Goal: Task Accomplishment & Management: Manage account settings

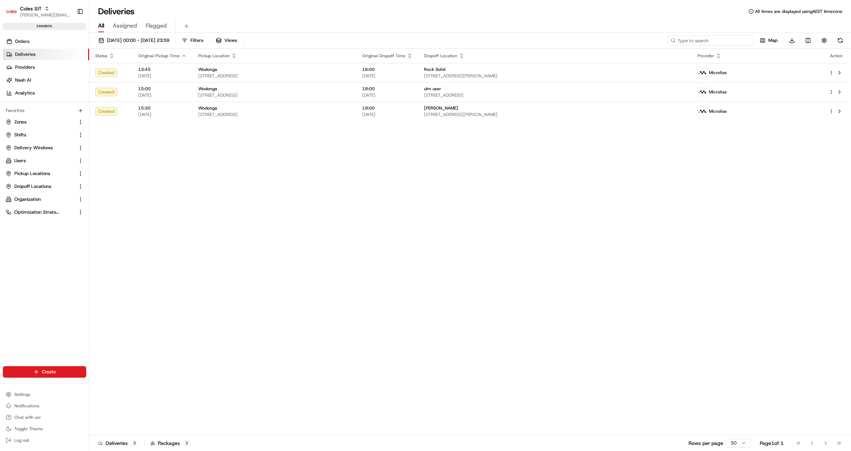
click at [712, 41] on input at bounding box center [711, 40] width 86 height 10
click at [34, 138] on button "Shifts" at bounding box center [44, 134] width 83 height 11
click at [710, 40] on input at bounding box center [711, 40] width 86 height 10
type input "471"
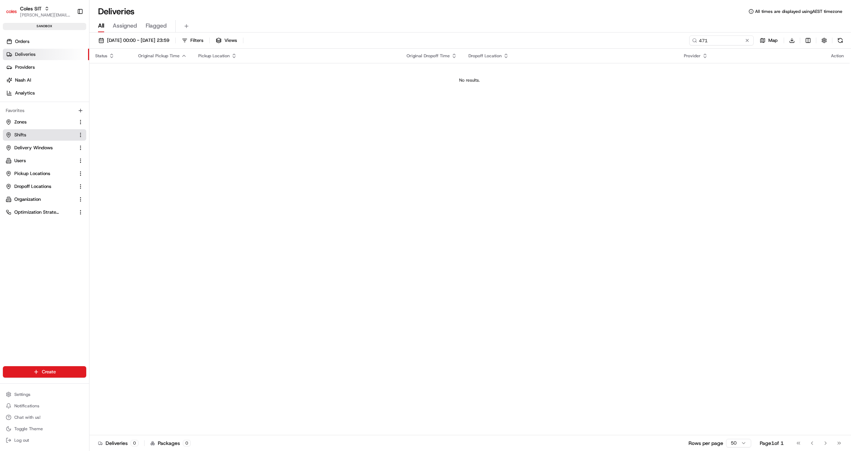
click at [31, 134] on link "Shifts" at bounding box center [40, 135] width 69 height 6
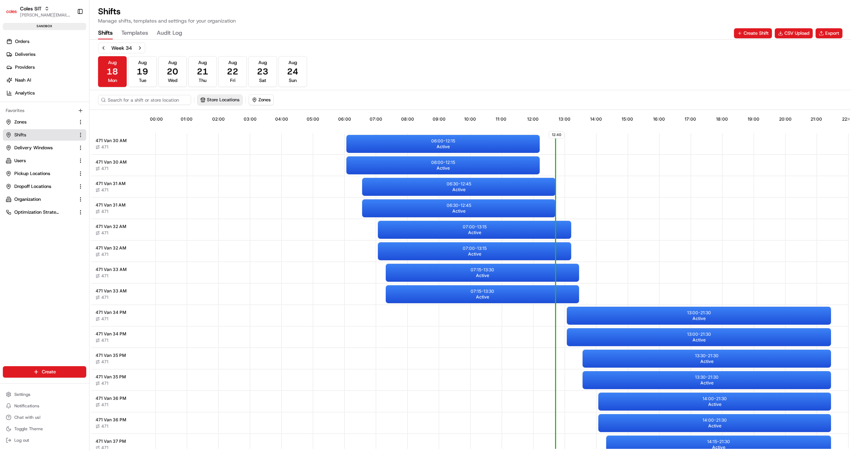
click at [215, 99] on button "Store Locations" at bounding box center [219, 100] width 45 height 10
type input "471"
click at [220, 133] on div "Northpark (471)" at bounding box center [248, 137] width 102 height 11
click at [419, 91] on html "Coles SIT jyothi.nandeppanavar@coles.com.au Toggle Sidebar sandbox Orders Deliv…" at bounding box center [425, 225] width 851 height 451
